Goal: Information Seeking & Learning: Learn about a topic

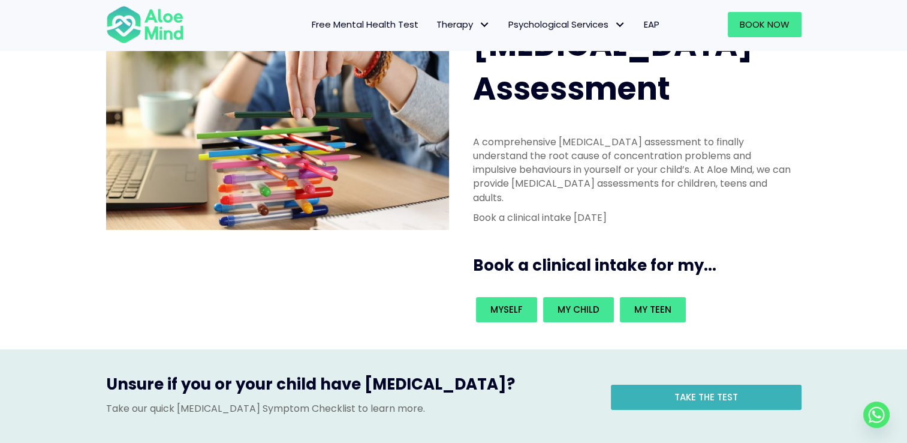
scroll to position [74, 0]
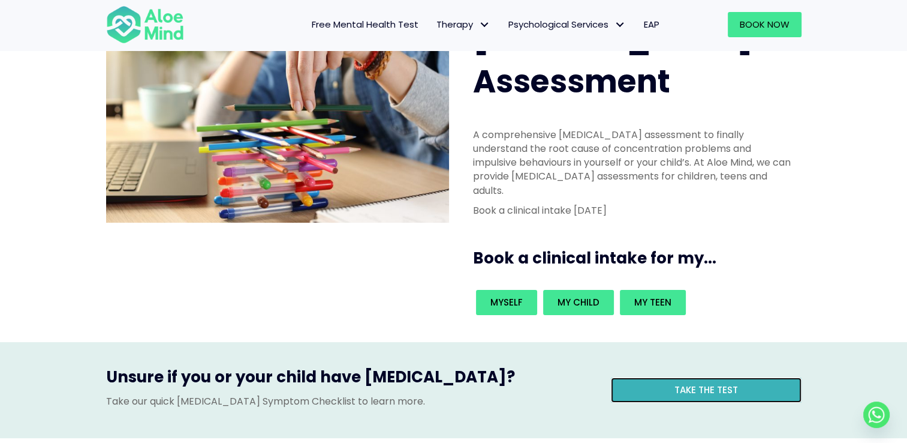
click at [686, 383] on span "Take the test" at bounding box center [707, 389] width 64 height 13
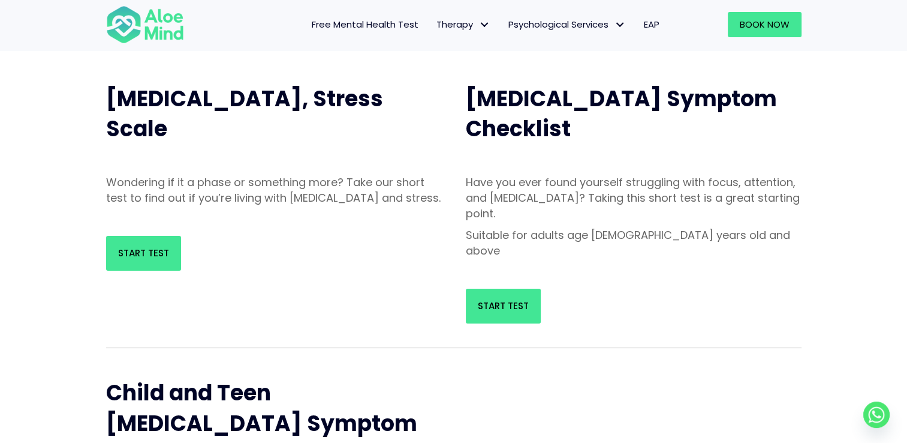
scroll to position [115, 0]
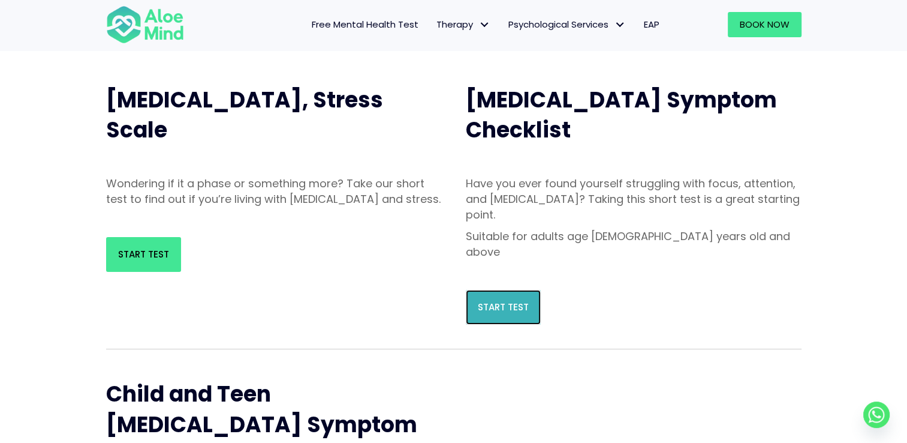
click at [503, 290] on link "Start Test" at bounding box center [503, 307] width 75 height 35
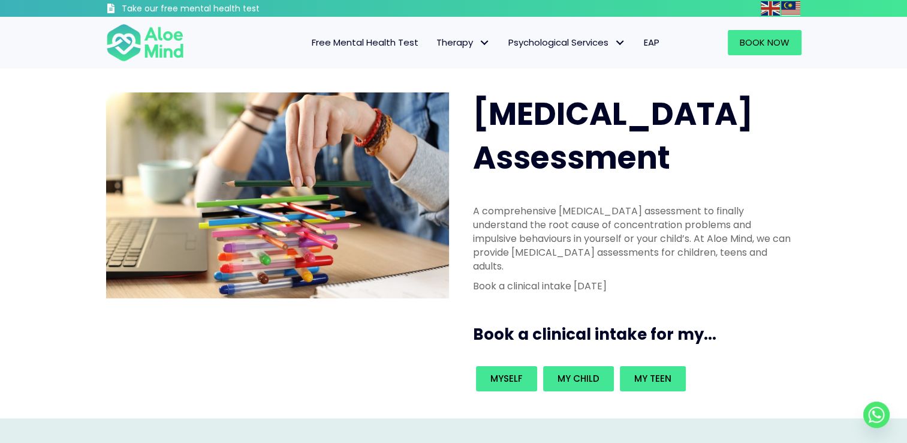
scroll to position [168, 0]
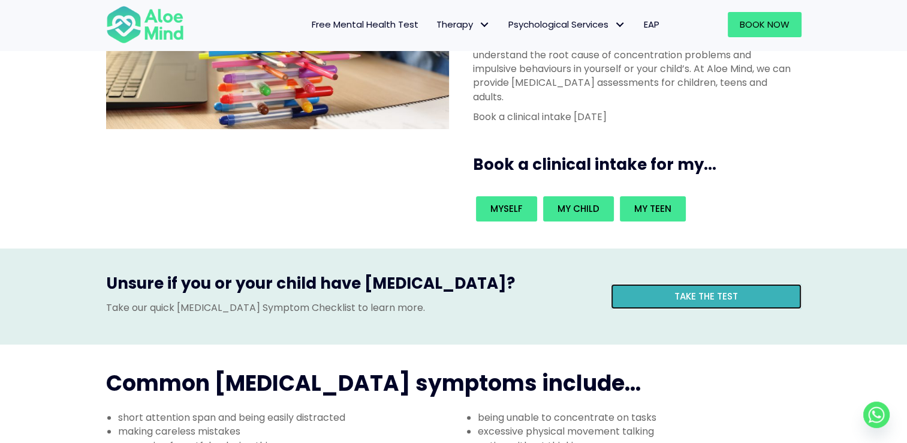
click at [701, 290] on span "Take the test" at bounding box center [707, 296] width 64 height 13
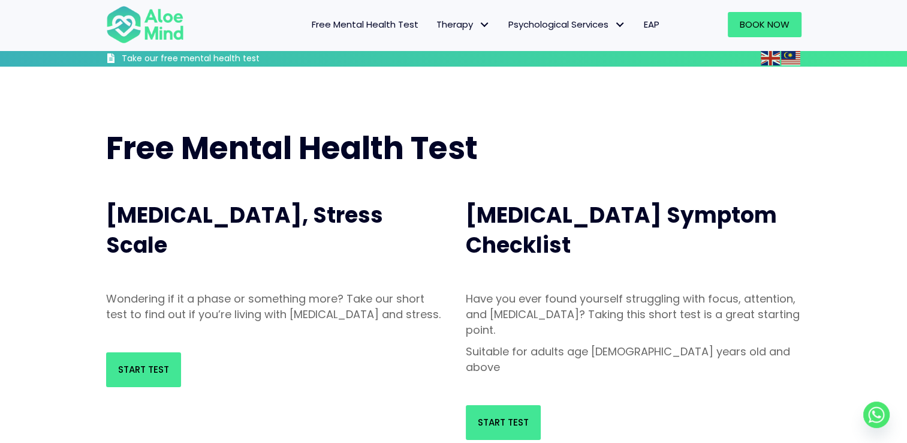
scroll to position [56, 0]
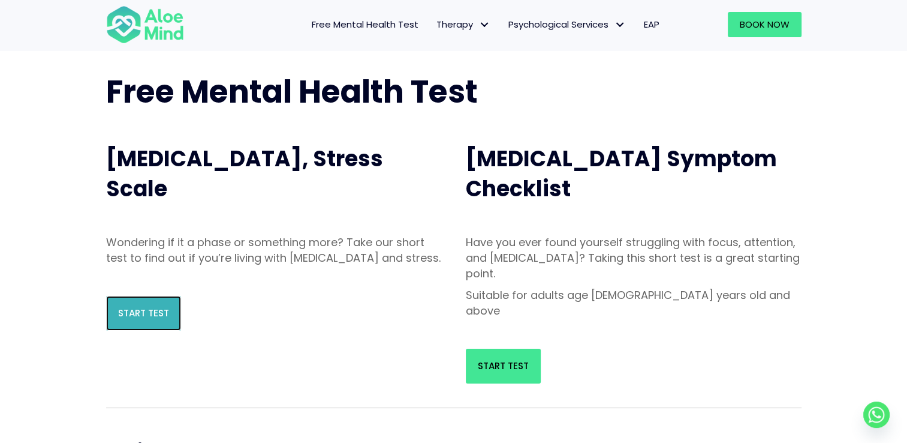
click at [142, 330] on link "Start Test" at bounding box center [143, 313] width 75 height 35
